Goal: Check status

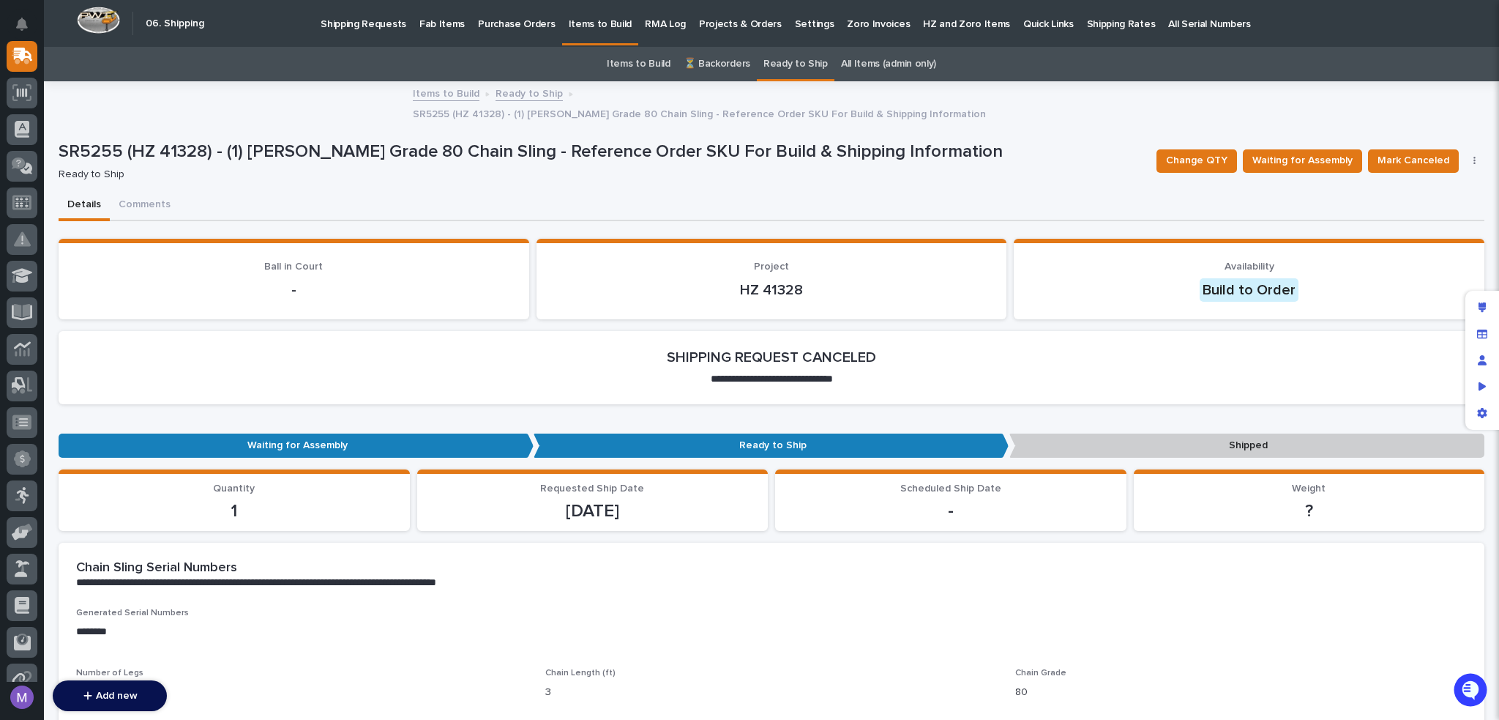
click at [1048, 141] on p "SR5255 (HZ 41328) - (1) Starke Grade 80 Chain Sling - Reference Order SKU For B…" at bounding box center [602, 151] width 1086 height 21
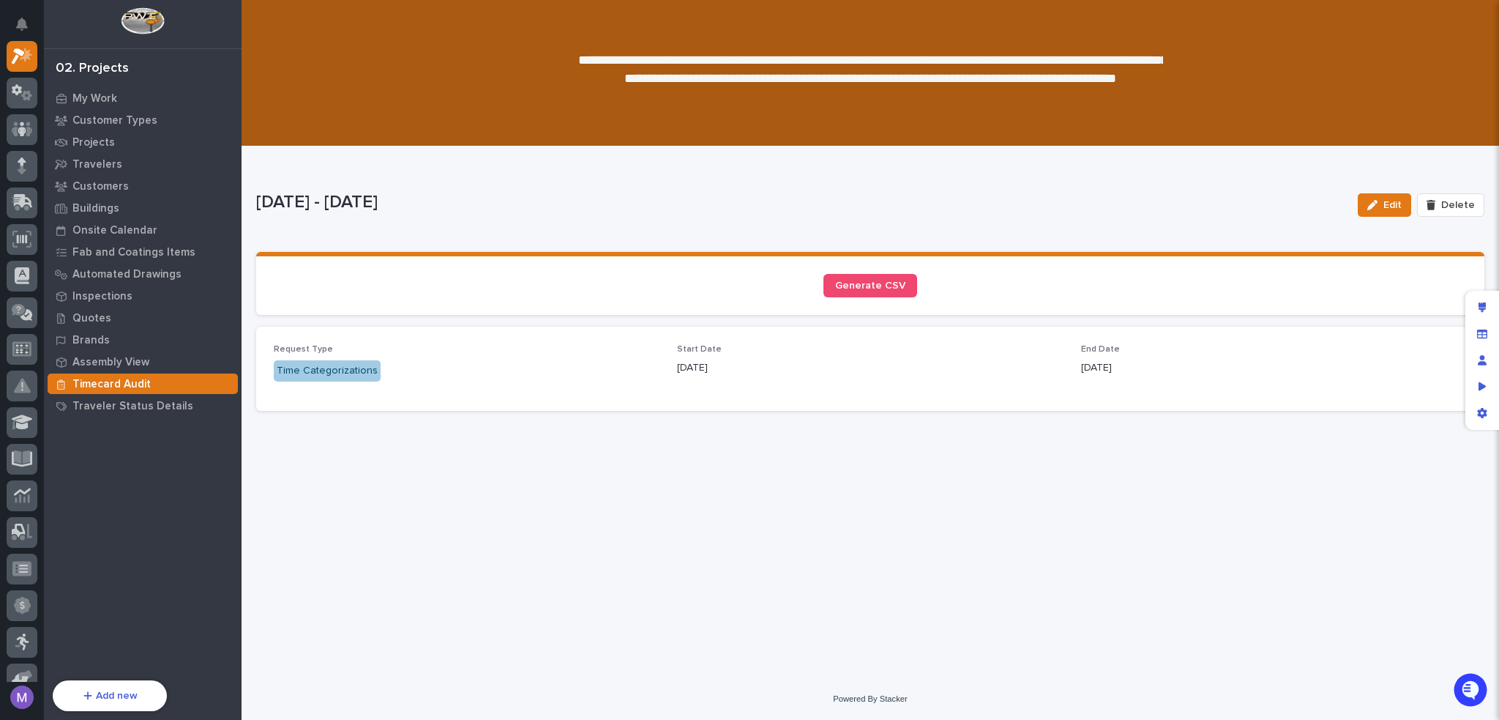
click at [123, 387] on p "Timecard Audit" at bounding box center [111, 384] width 78 height 13
click at [1376, 204] on icon "button" at bounding box center [1372, 205] width 10 height 10
click at [1388, 198] on span "Cancel" at bounding box center [1390, 204] width 33 height 13
